Goal: Check status: Check status

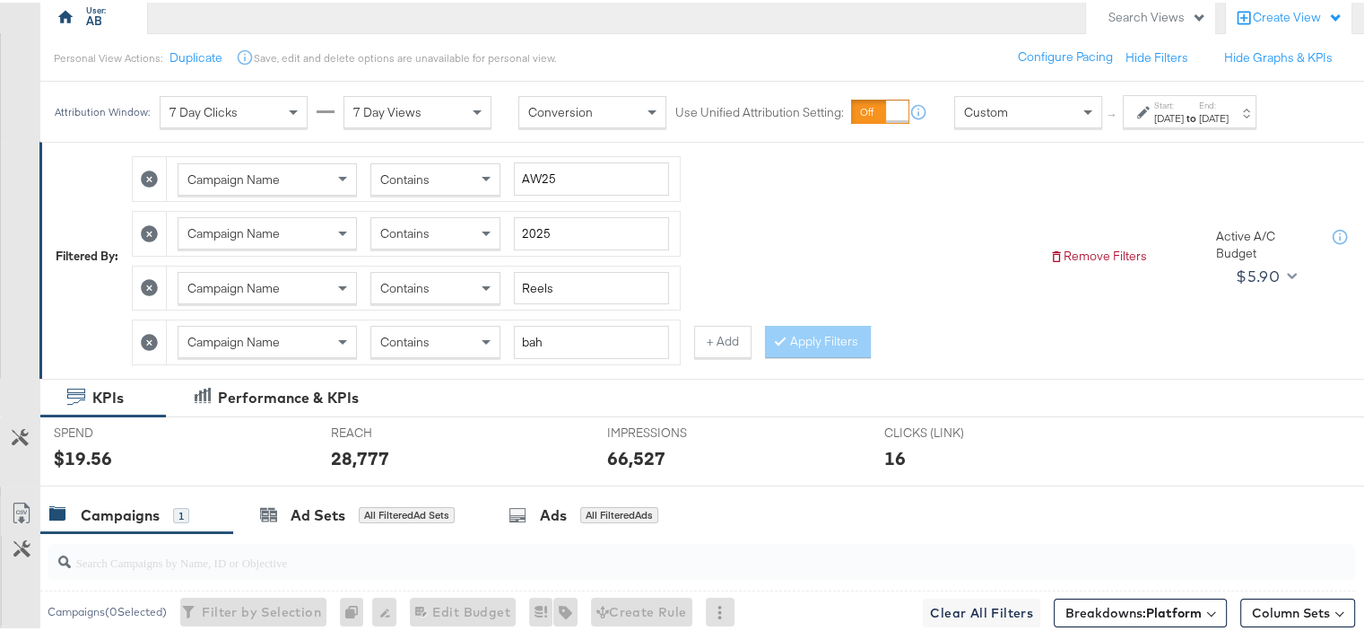
scroll to position [179, 0]
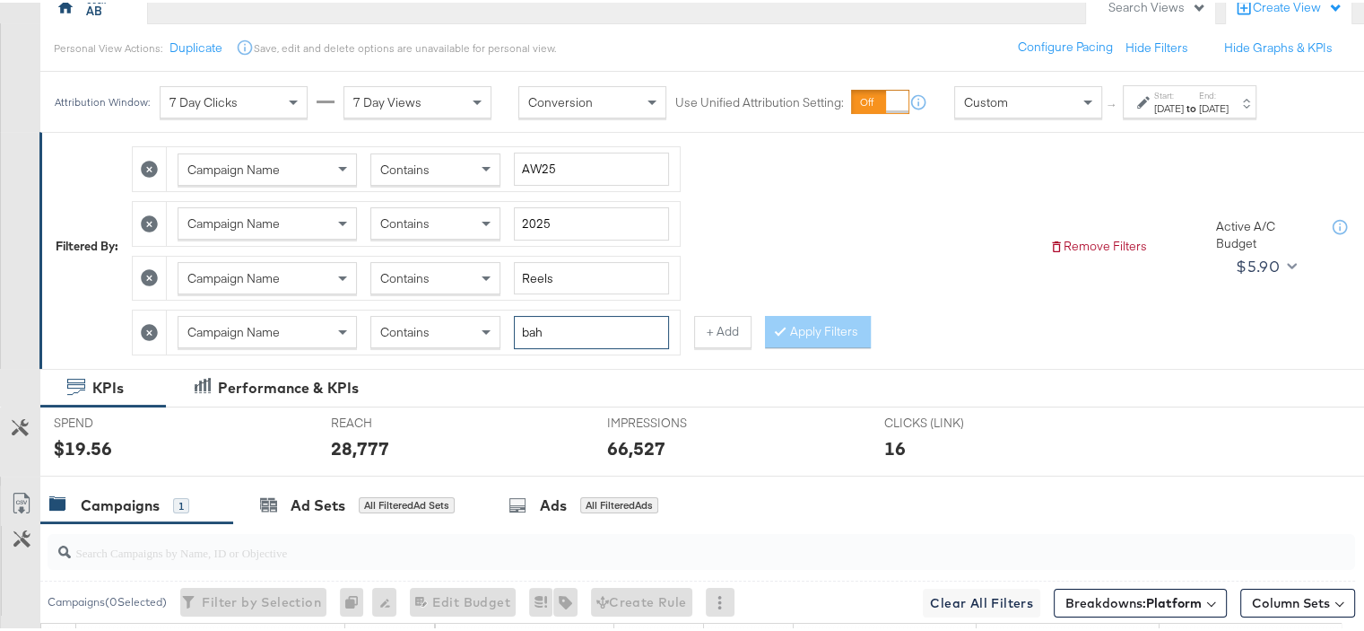
click at [521, 325] on input "bah" at bounding box center [591, 329] width 155 height 33
type input "[GEOGRAPHIC_DATA]"
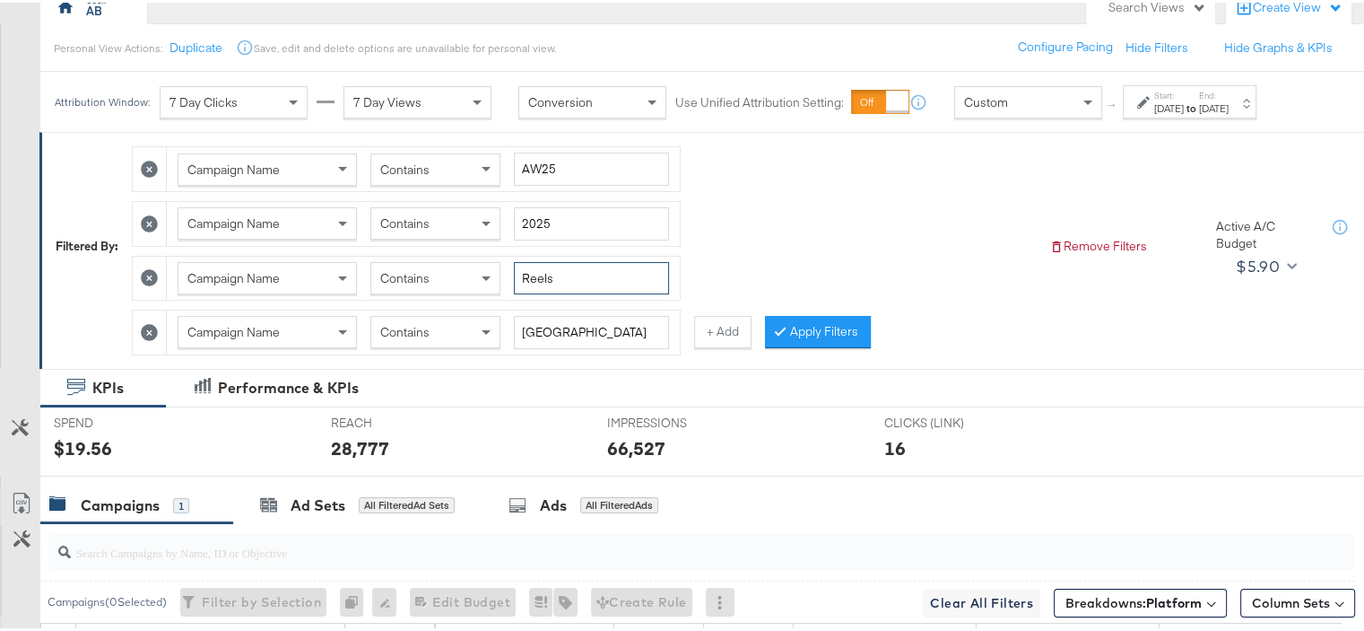
click at [546, 272] on input "Reels" at bounding box center [591, 275] width 155 height 33
type input "FB"
click at [844, 326] on button "Apply Filters" at bounding box center [818, 329] width 106 height 32
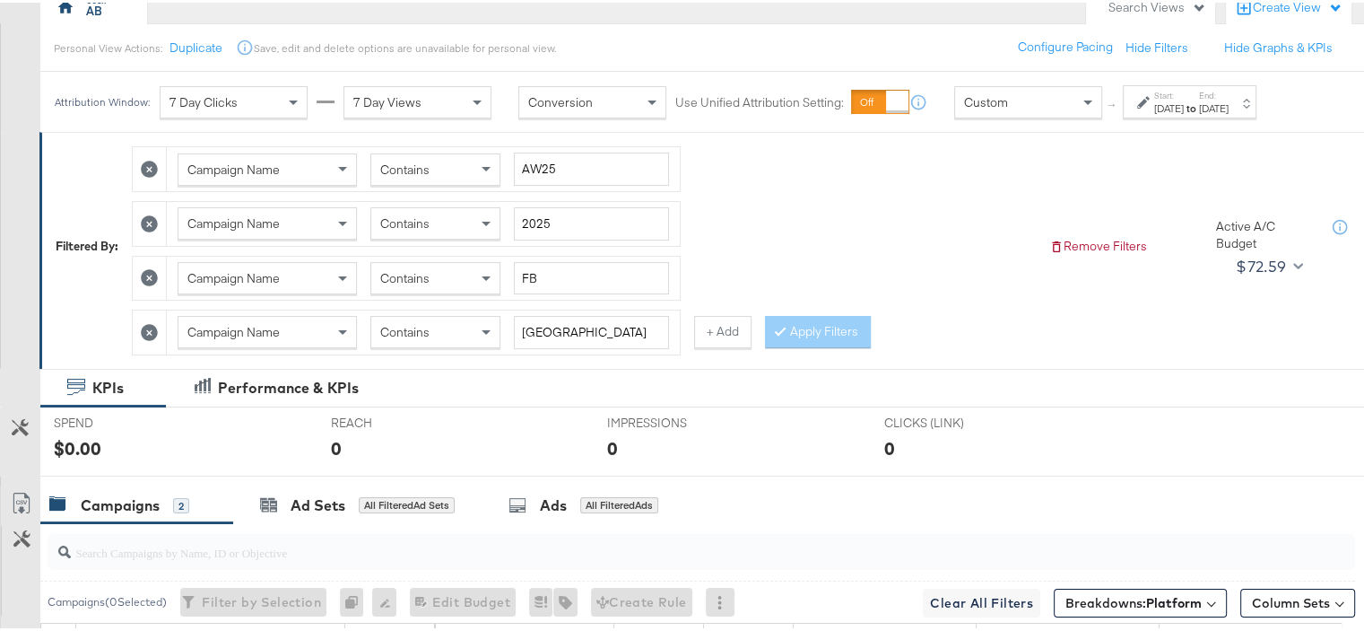
click at [1199, 110] on strong "to" at bounding box center [1191, 105] width 15 height 13
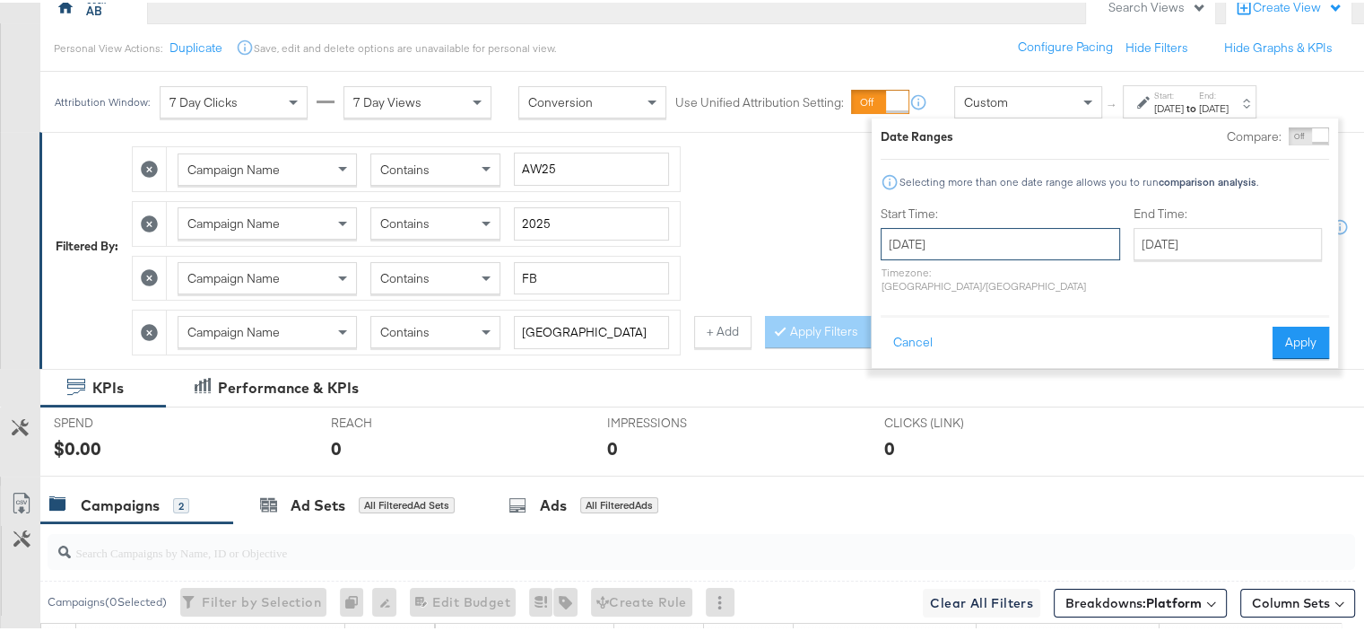
click at [964, 246] on input "[DATE]" at bounding box center [1000, 241] width 239 height 32
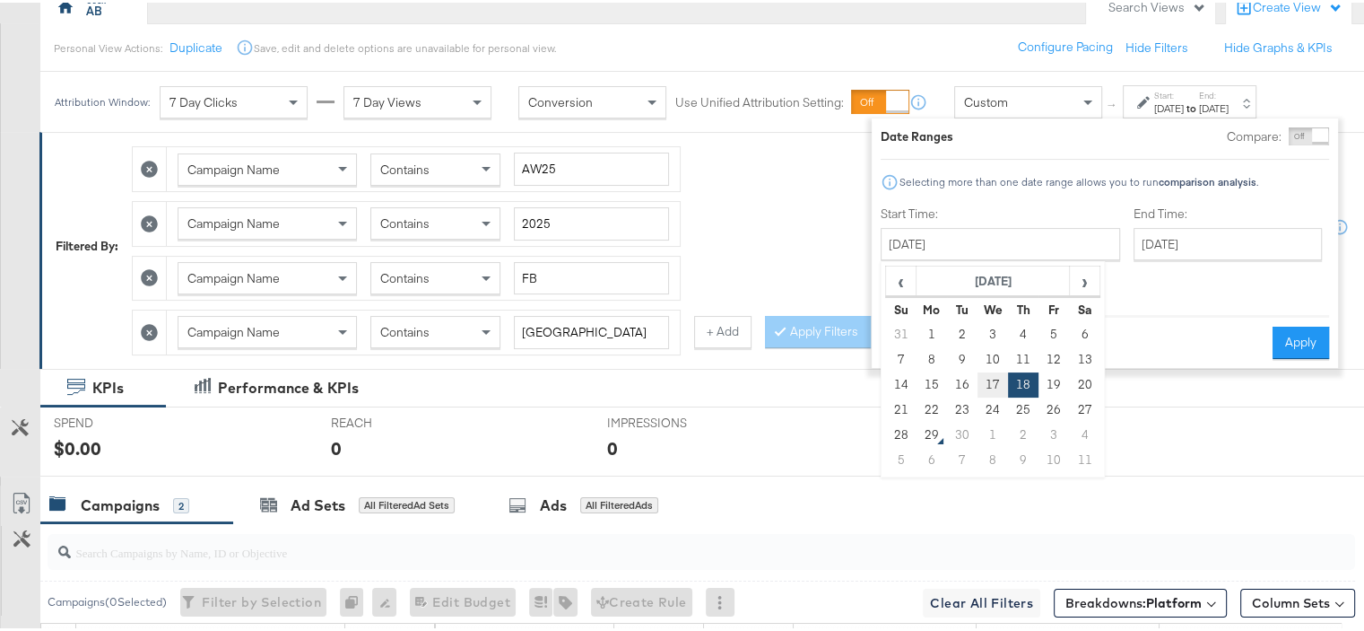
click at [999, 379] on td "17" at bounding box center [993, 382] width 30 height 25
type input "[DATE]"
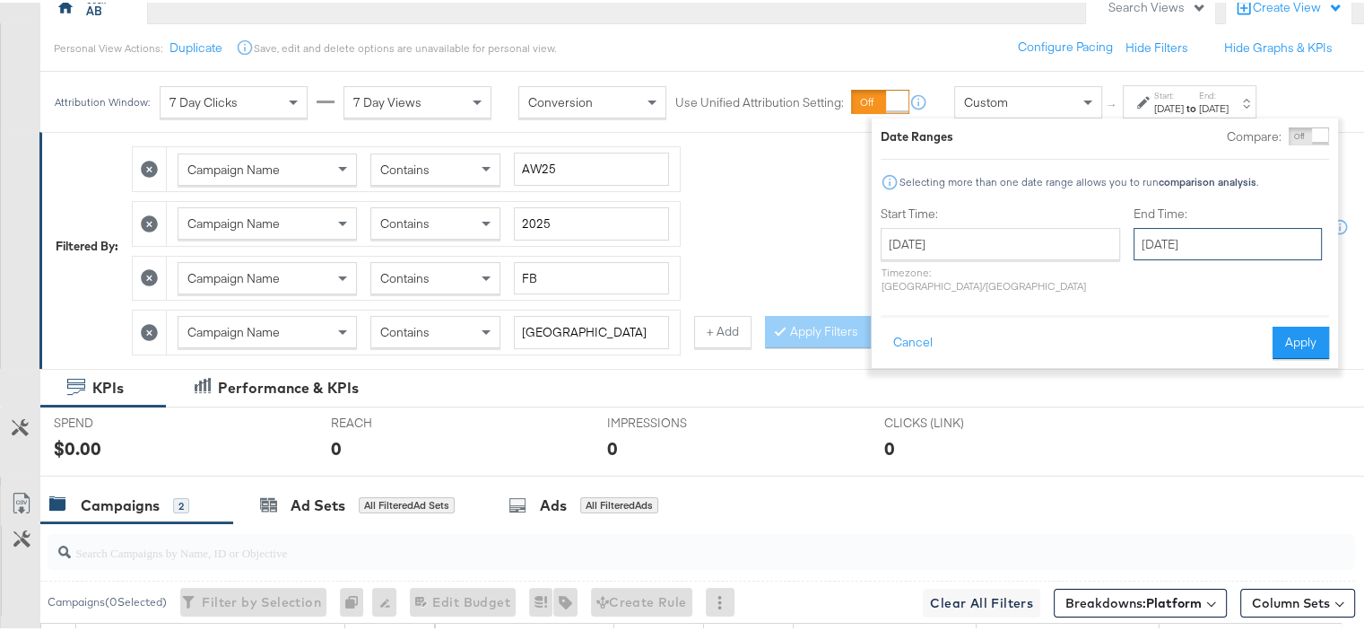
click at [1134, 247] on input "[DATE]" at bounding box center [1228, 241] width 188 height 32
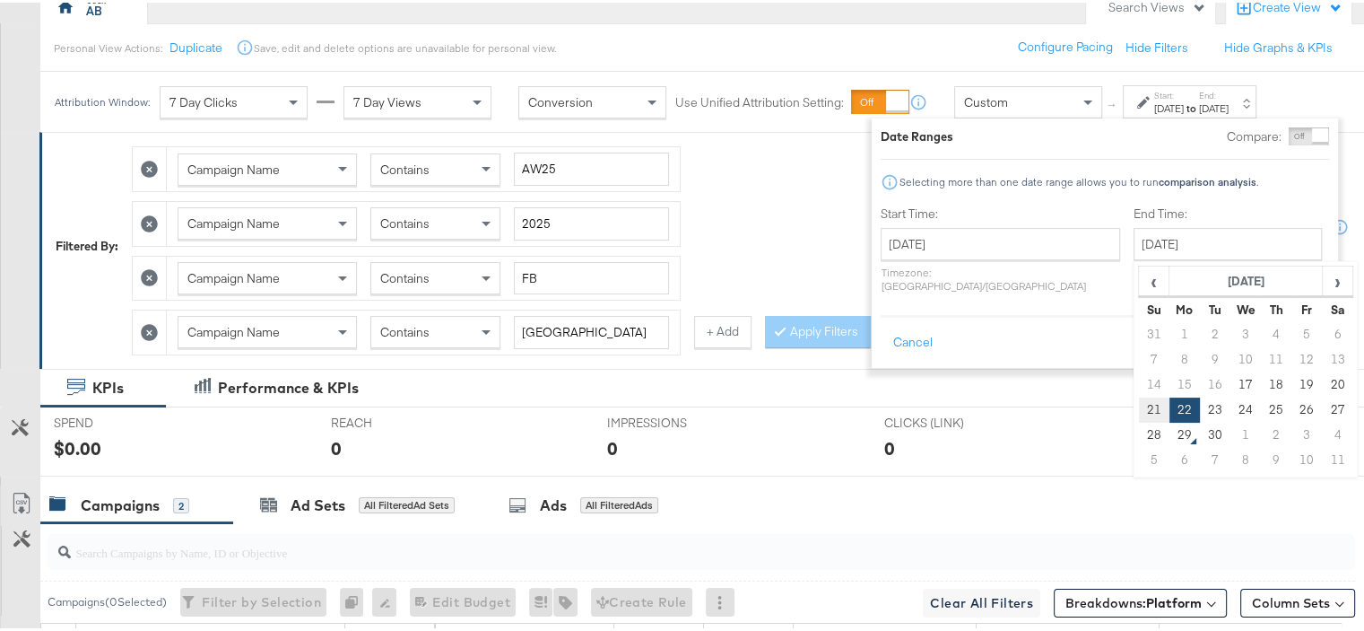
click at [1139, 415] on td "21" at bounding box center [1154, 407] width 30 height 25
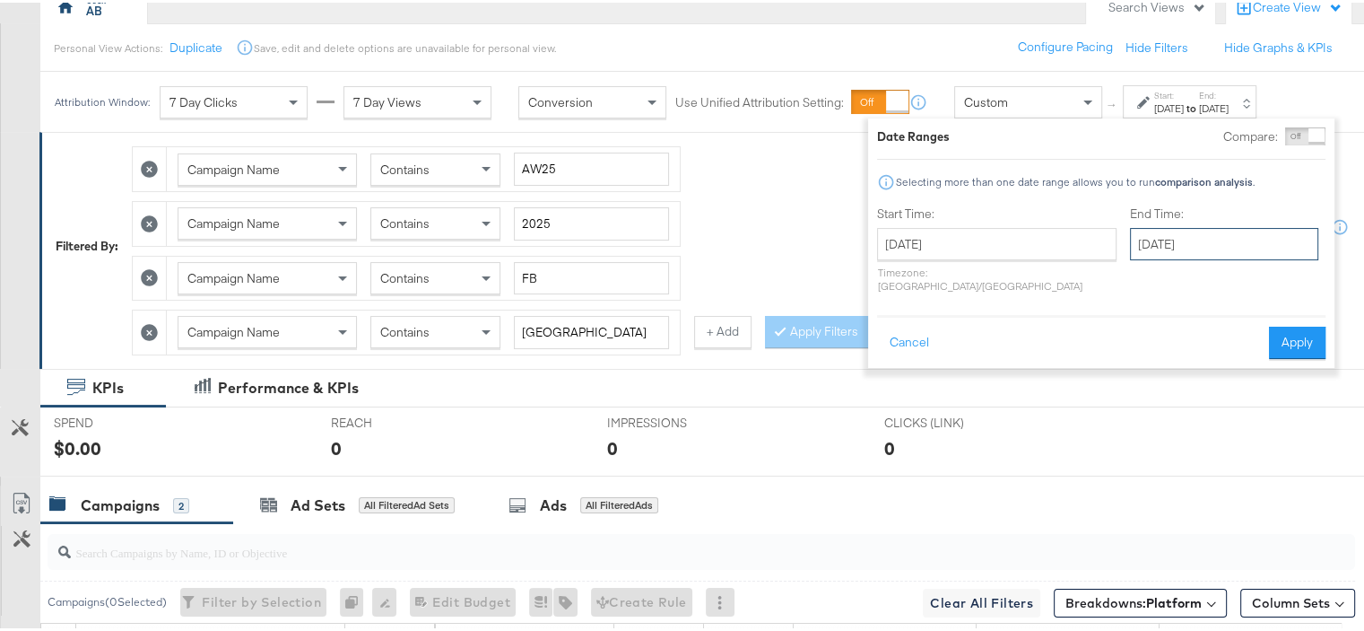
click at [1183, 247] on input "[DATE]" at bounding box center [1224, 241] width 188 height 32
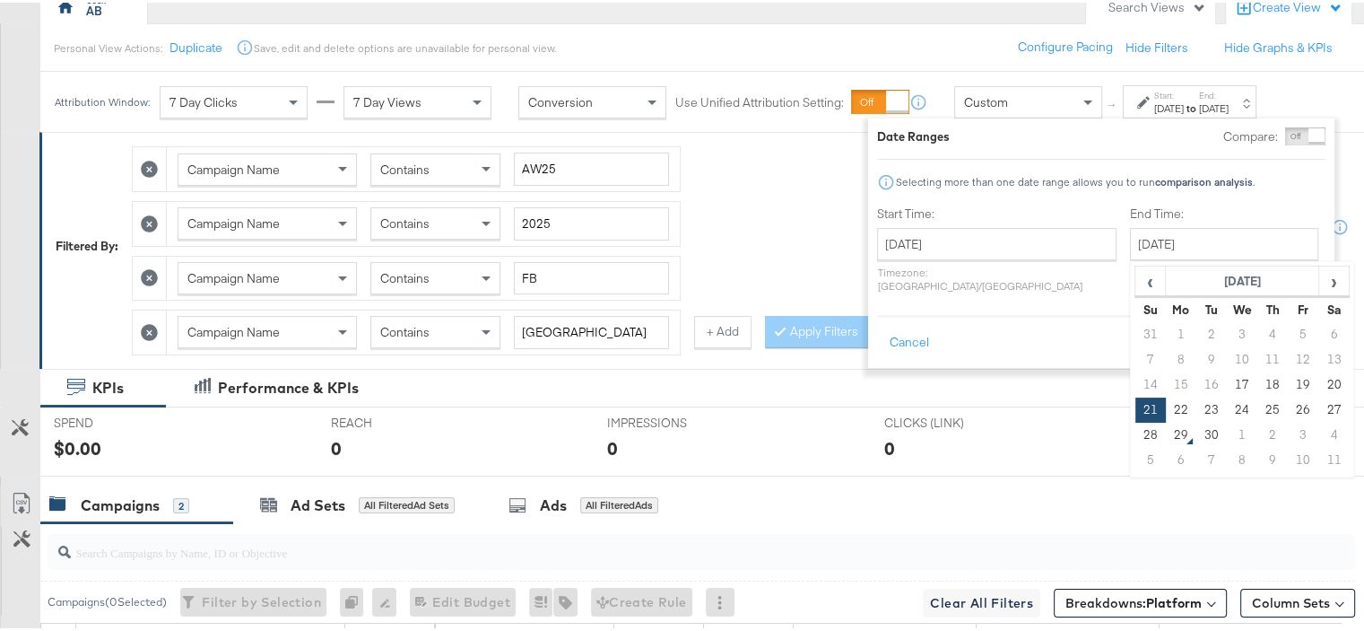
click at [1136, 430] on td "28" at bounding box center [1151, 432] width 30 height 25
type input "[DATE]"
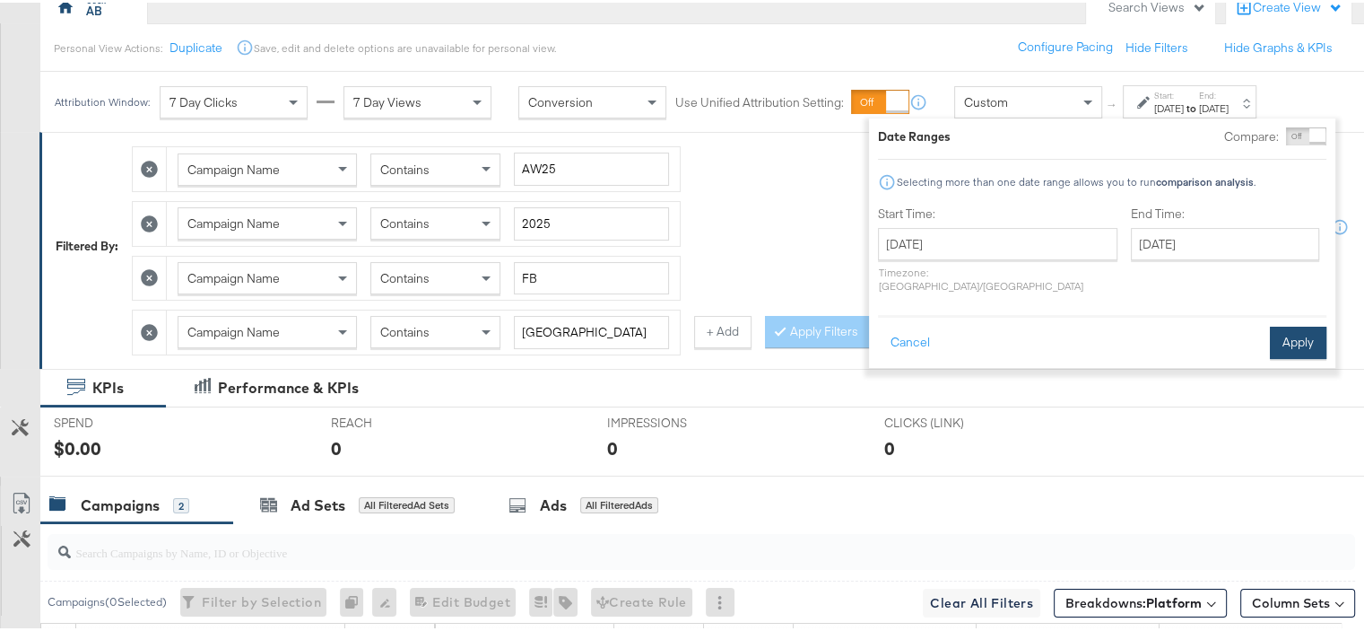
click at [1302, 324] on button "Apply" at bounding box center [1298, 340] width 57 height 32
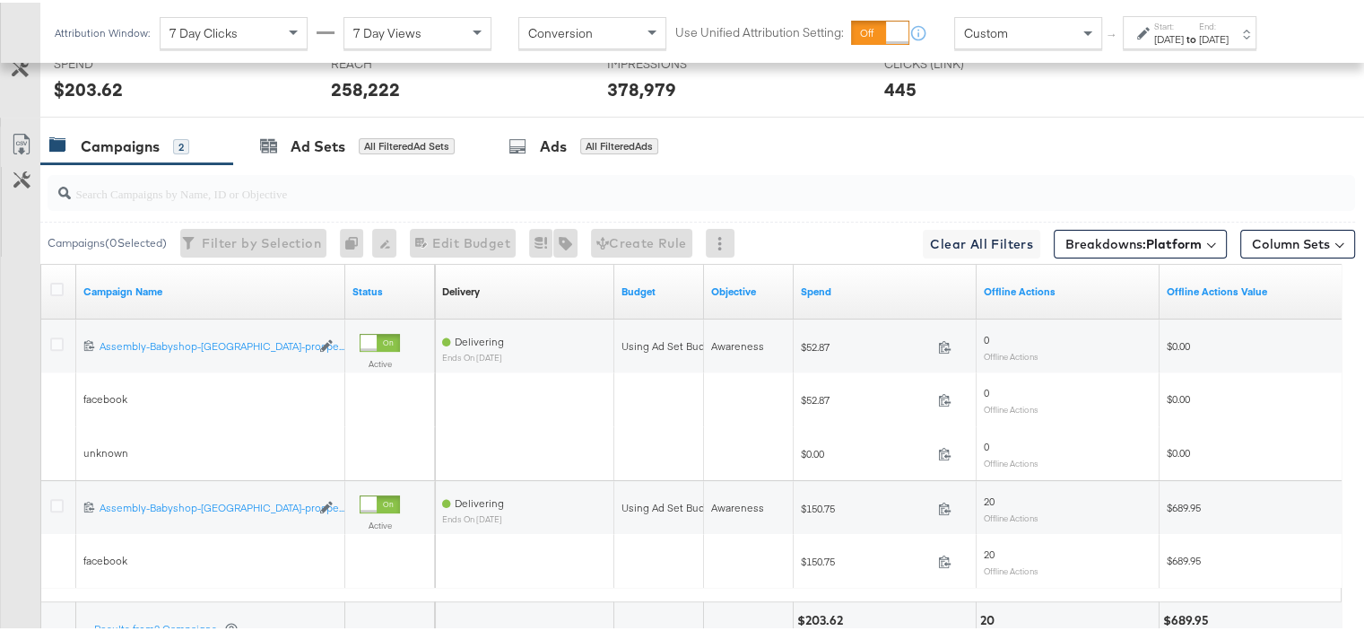
scroll to position [674, 0]
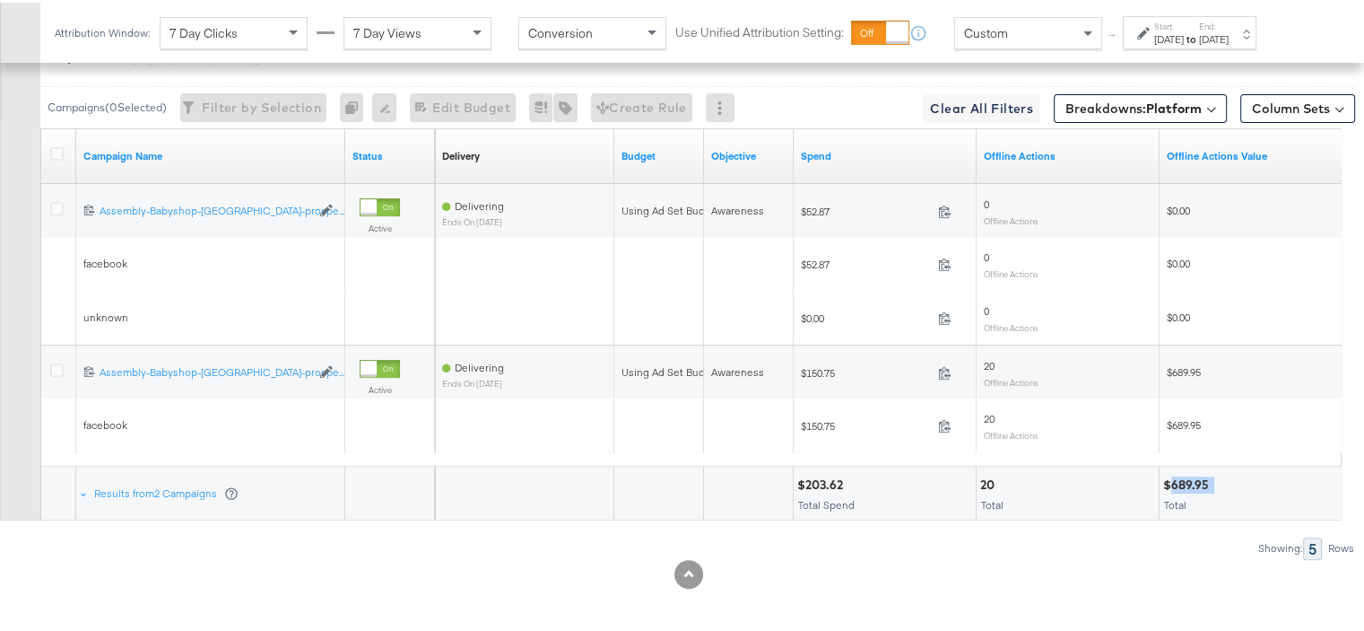
drag, startPoint x: 1213, startPoint y: 474, endPoint x: 1173, endPoint y: 483, distance: 40.3
click at [1173, 483] on div "$689.95" at bounding box center [1250, 482] width 175 height 17
copy div "689.95"
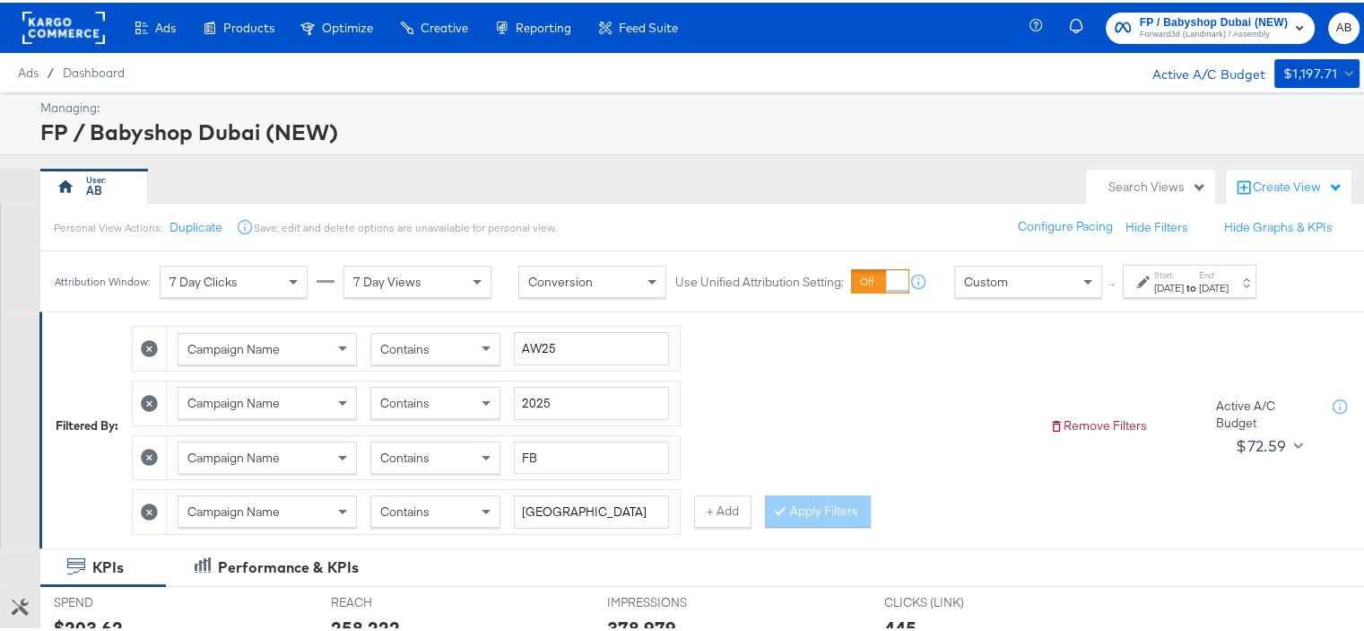
scroll to position [179, 0]
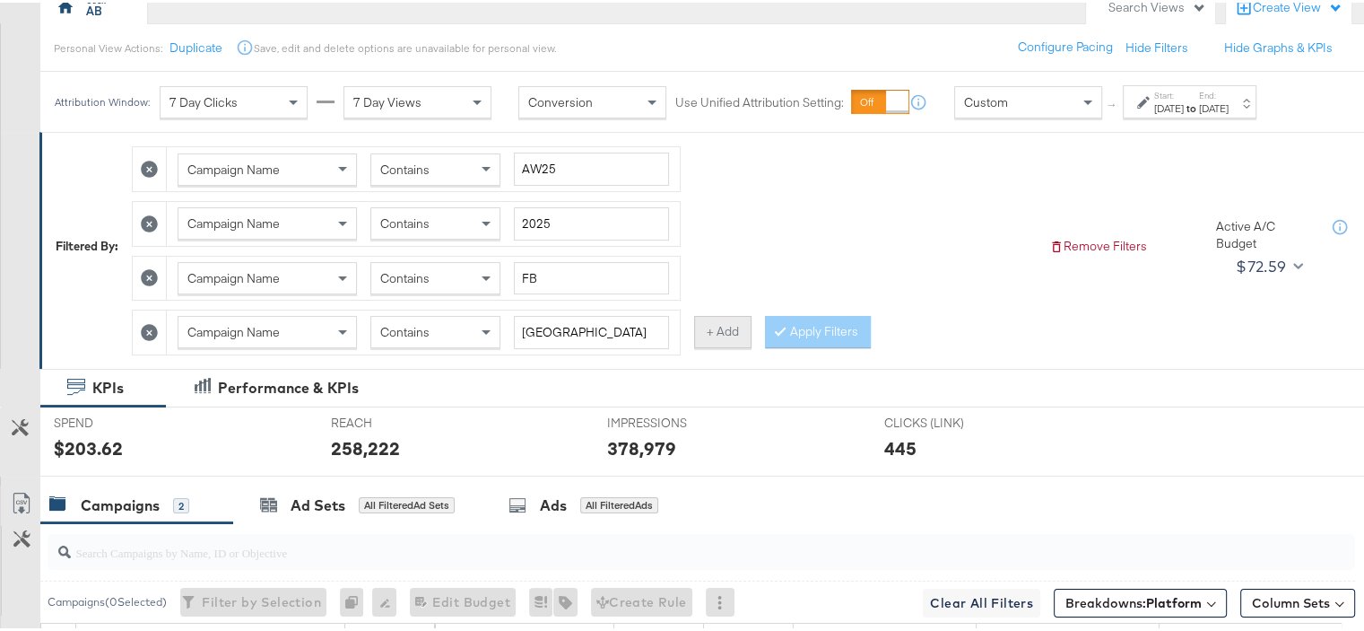
click at [731, 328] on button "+ Add" at bounding box center [722, 329] width 57 height 32
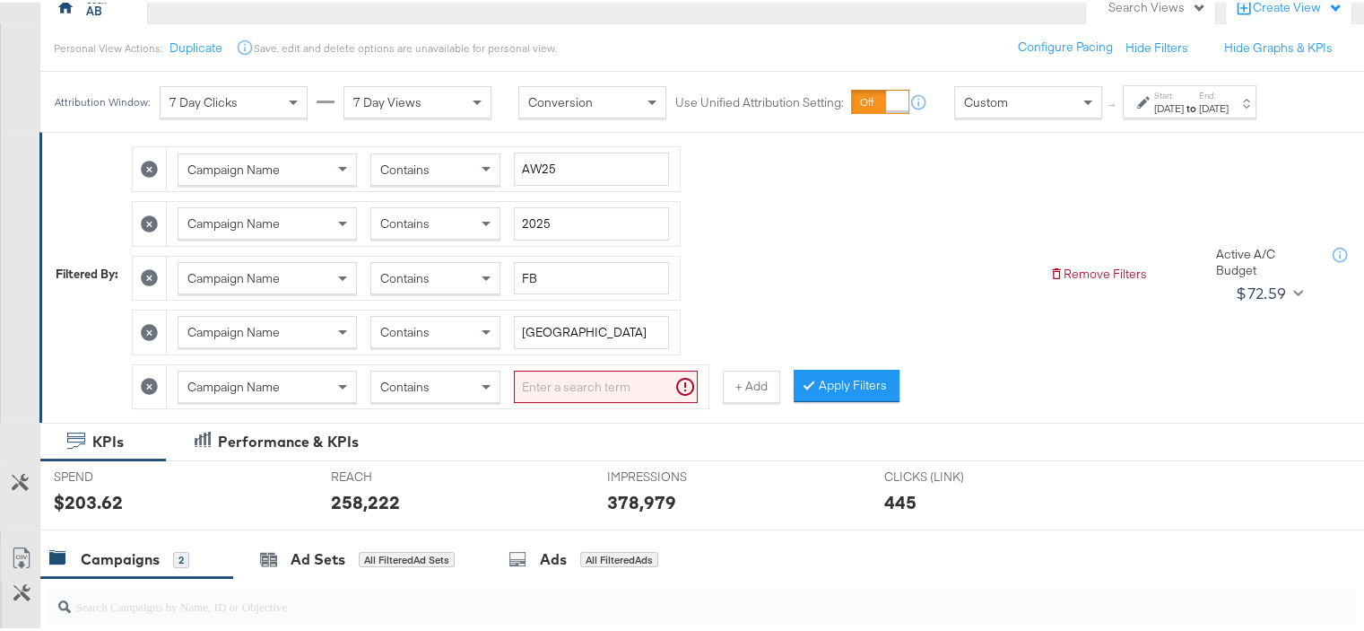
click at [532, 380] on input "search" at bounding box center [606, 384] width 184 height 33
type input "static"
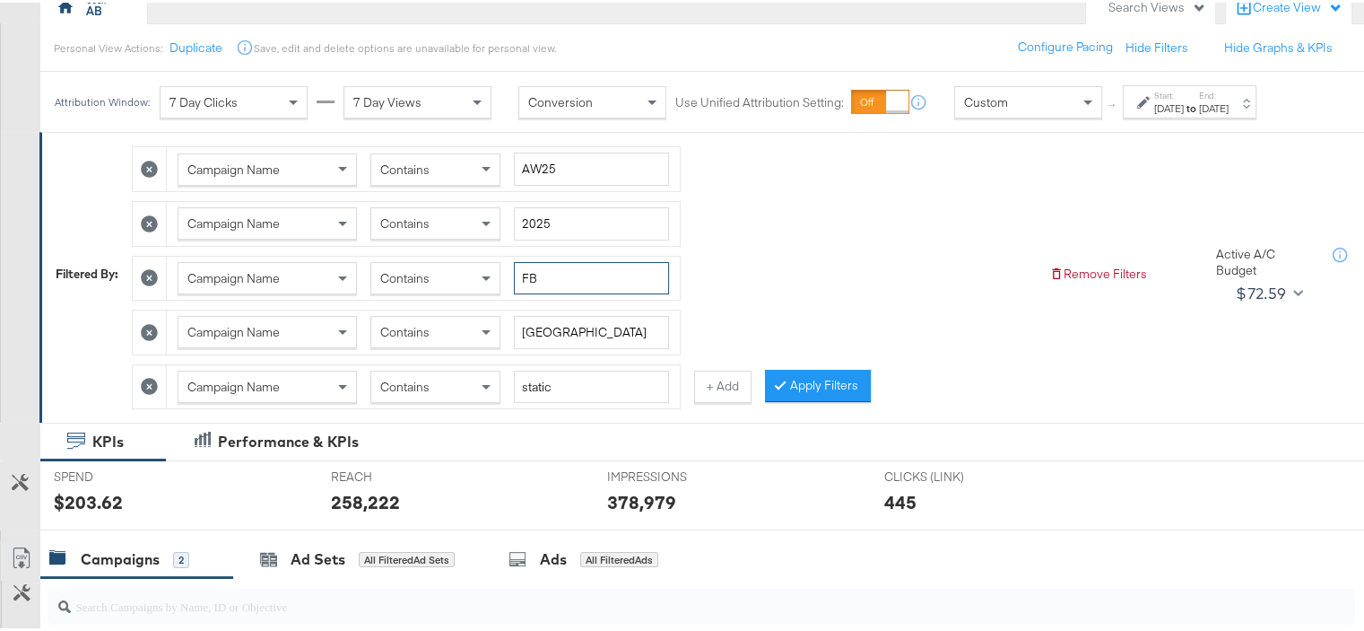
click at [535, 275] on input "FB" at bounding box center [591, 275] width 155 height 33
type input "IG"
click at [790, 373] on button "Apply Filters" at bounding box center [818, 383] width 106 height 32
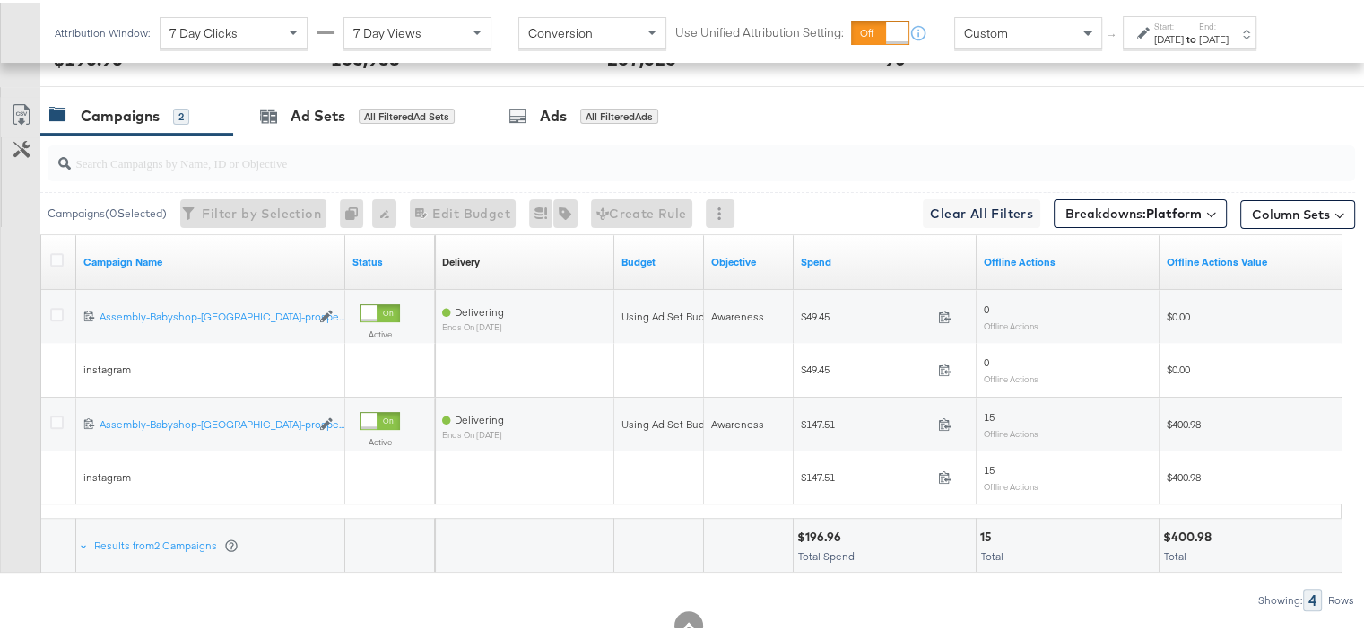
scroll to position [674, 0]
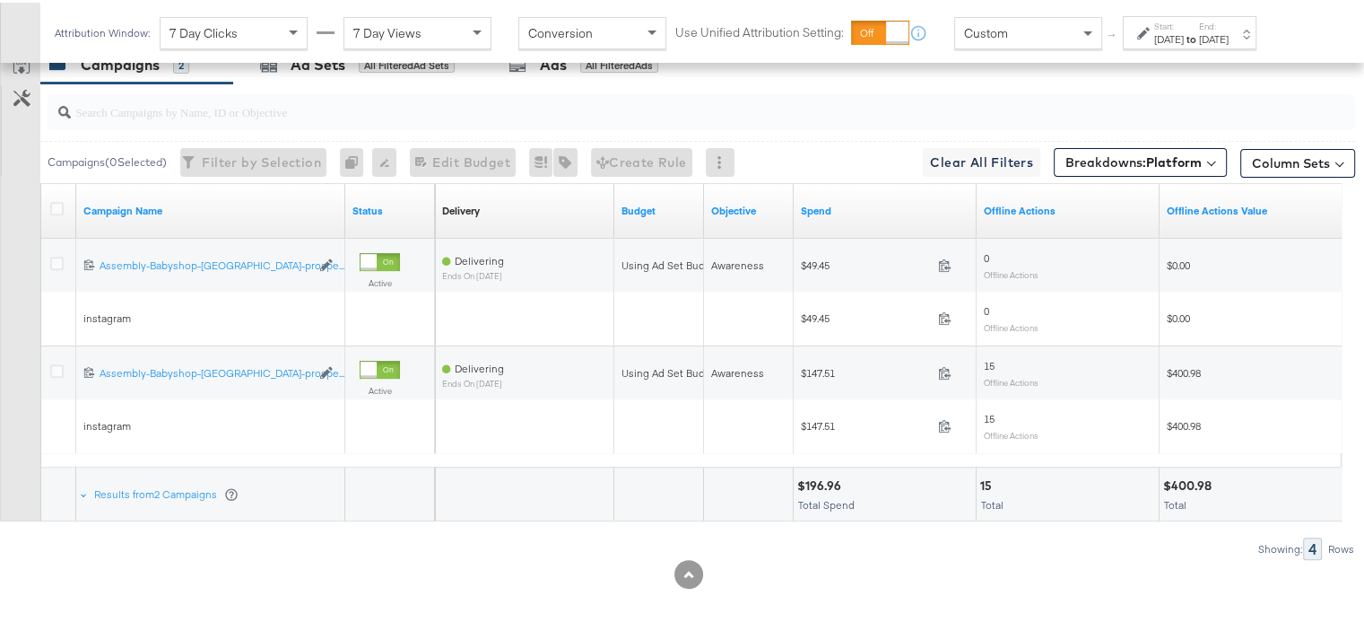
click at [1201, 480] on div "$400.98" at bounding box center [1190, 482] width 54 height 17
copy div "400.98"
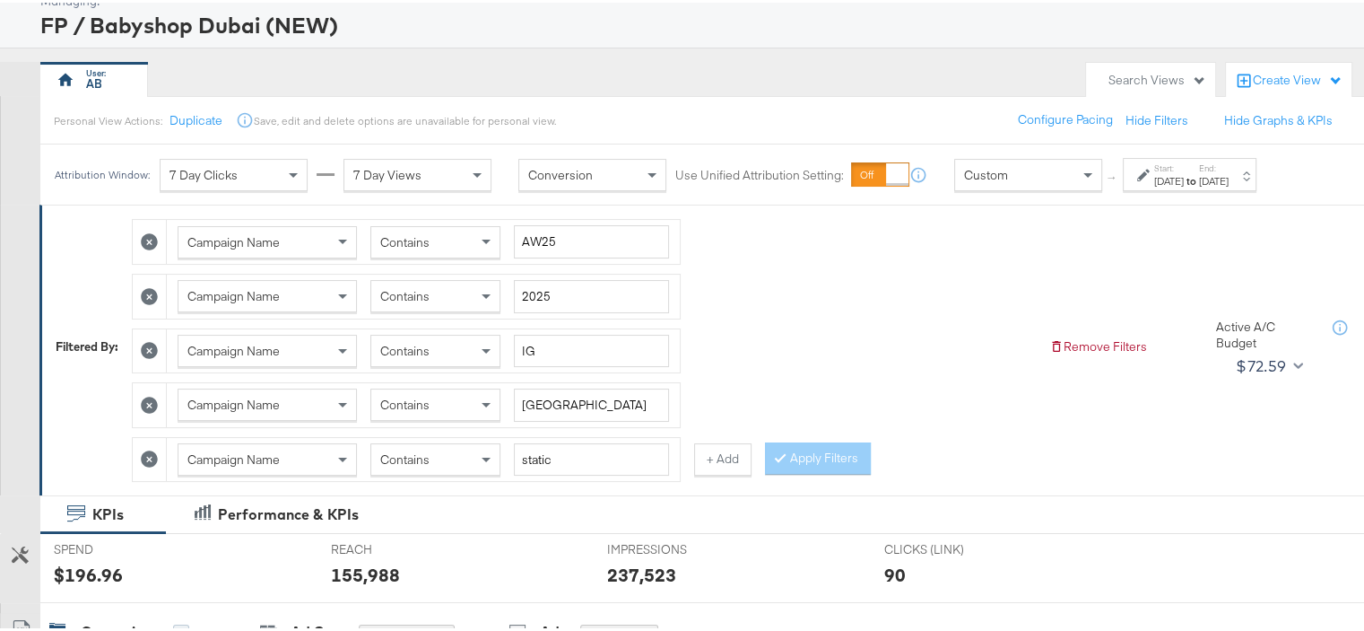
scroll to position [179, 0]
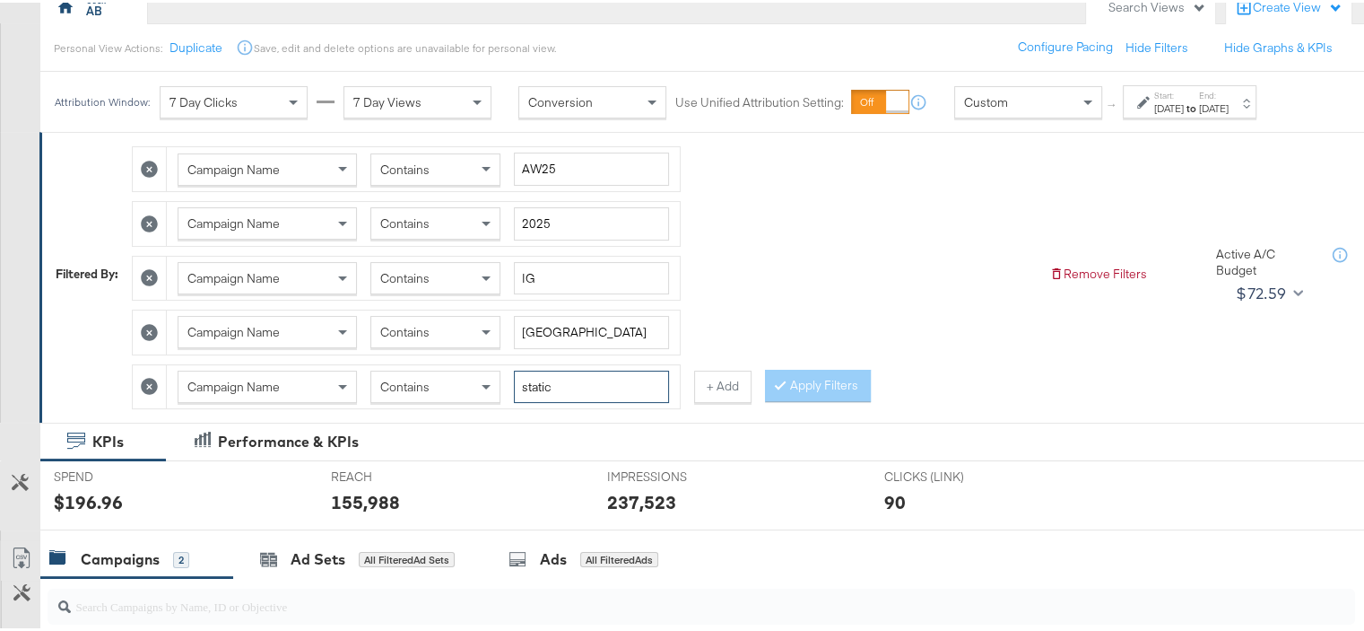
click at [530, 386] on input "static" at bounding box center [591, 384] width 155 height 33
type input "reels"
click at [831, 367] on button "Apply Filters" at bounding box center [818, 383] width 106 height 32
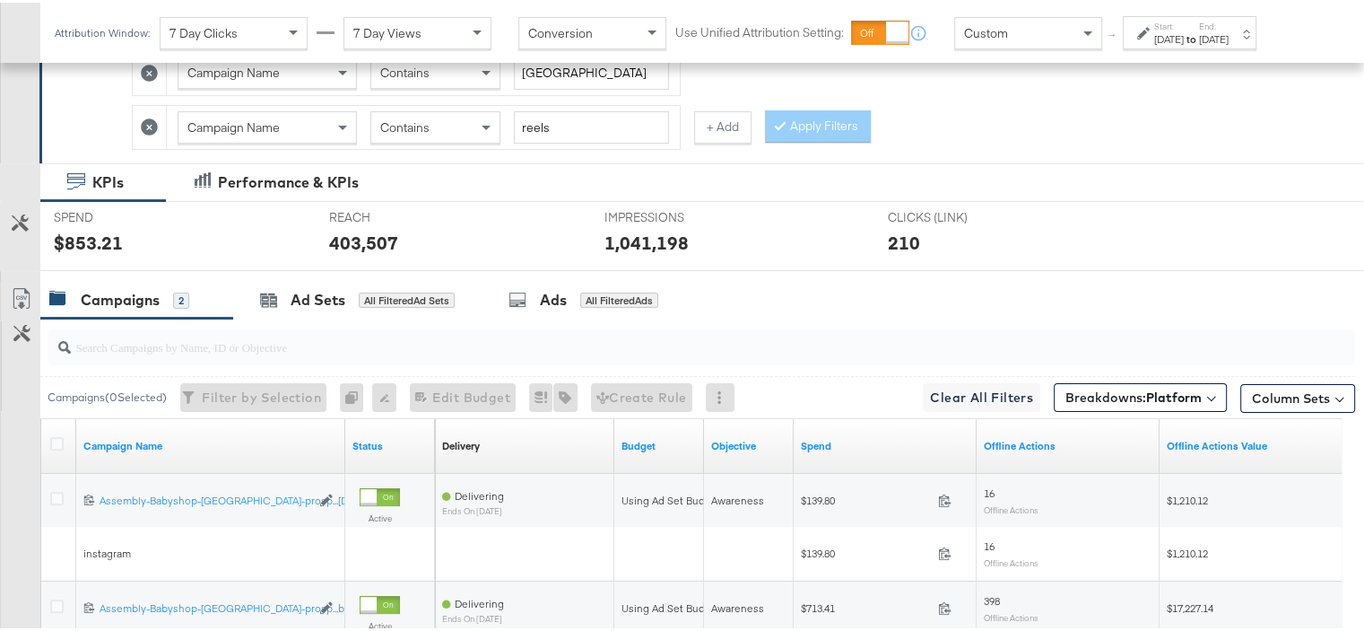
scroll to position [674, 0]
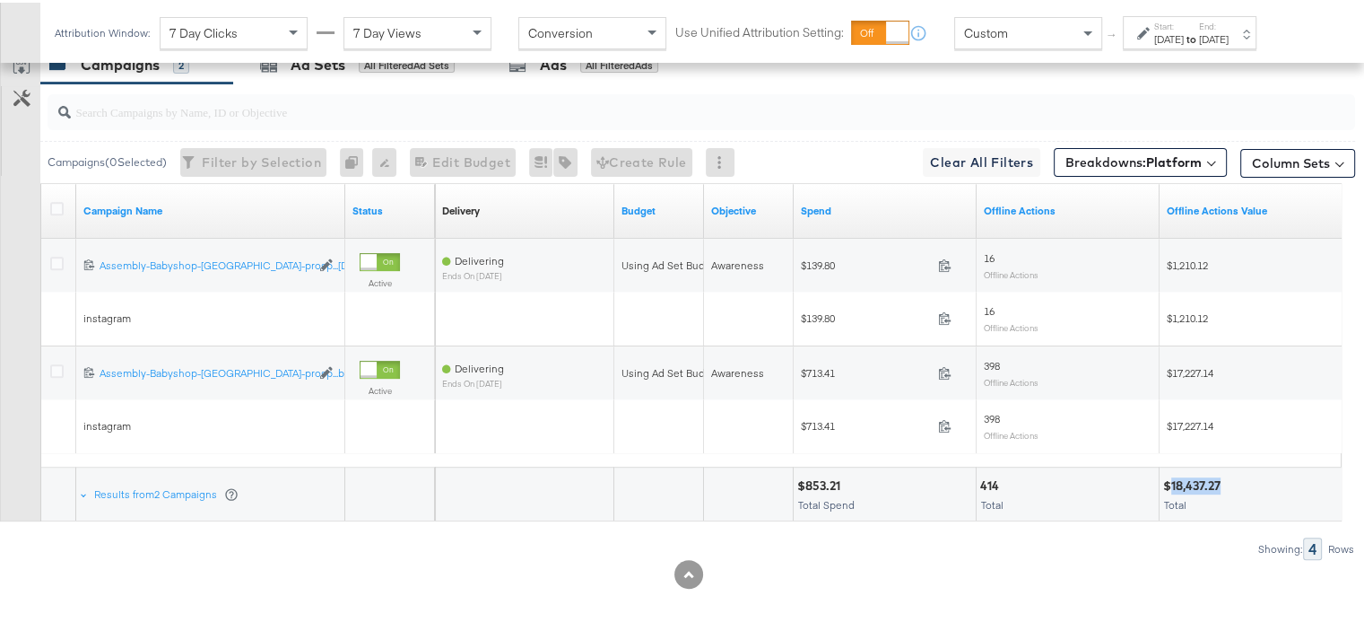
drag, startPoint x: 1223, startPoint y: 473, endPoint x: 1172, endPoint y: 473, distance: 50.2
click at [1172, 474] on div "$18,437.27" at bounding box center [1194, 482] width 63 height 17
copy div "18,437.27"
